Goal: Entertainment & Leisure: Consume media (video, audio)

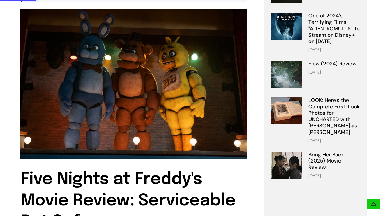
scroll to position [183, 0]
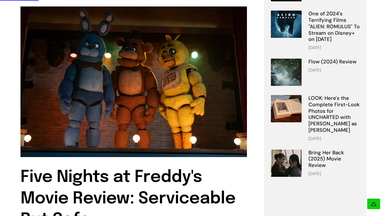
click at [73, 90] on img at bounding box center [133, 81] width 226 height 151
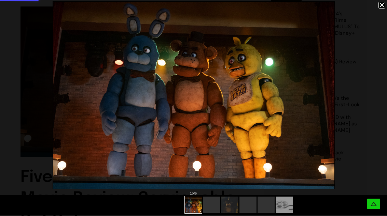
click at [289, 202] on img at bounding box center [284, 205] width 114 height 17
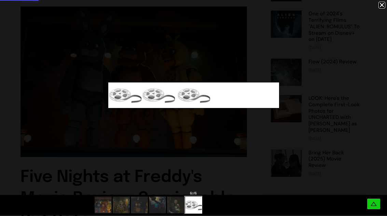
click at [98, 208] on img at bounding box center [103, 205] width 26 height 17
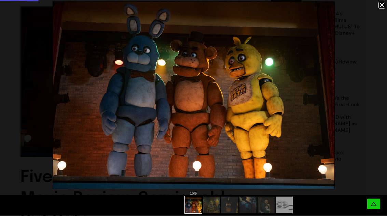
click at [209, 202] on img at bounding box center [212, 205] width 26 height 17
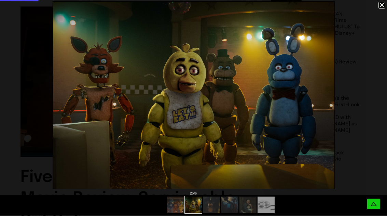
click at [211, 202] on img at bounding box center [212, 205] width 34 height 17
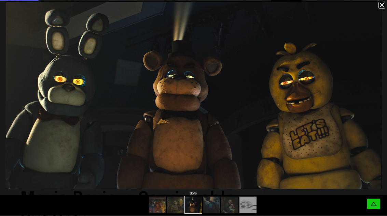
click at [211, 202] on img at bounding box center [212, 205] width 34 height 17
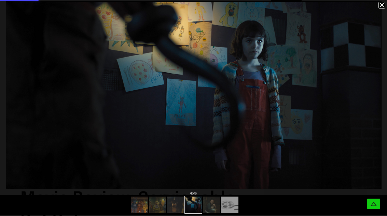
click at [213, 201] on img at bounding box center [212, 205] width 26 height 17
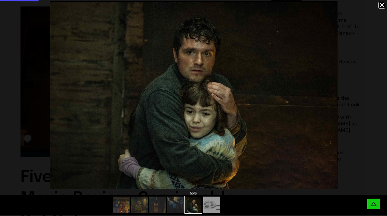
click at [217, 204] on img at bounding box center [212, 205] width 114 height 17
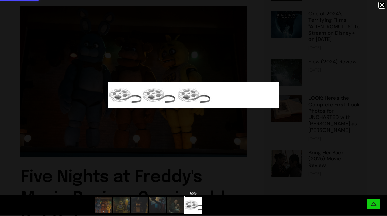
click at [103, 201] on img at bounding box center [103, 205] width 26 height 17
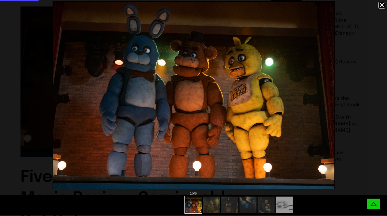
click at [104, 209] on div at bounding box center [193, 205] width 387 height 20
click at [385, 5] on div at bounding box center [381, 5] width 7 height 7
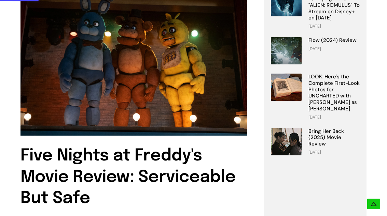
scroll to position [206, 0]
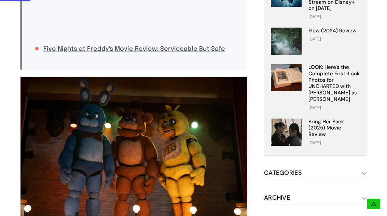
scroll to position [206, 0]
